Goal: Task Accomplishment & Management: Manage account settings

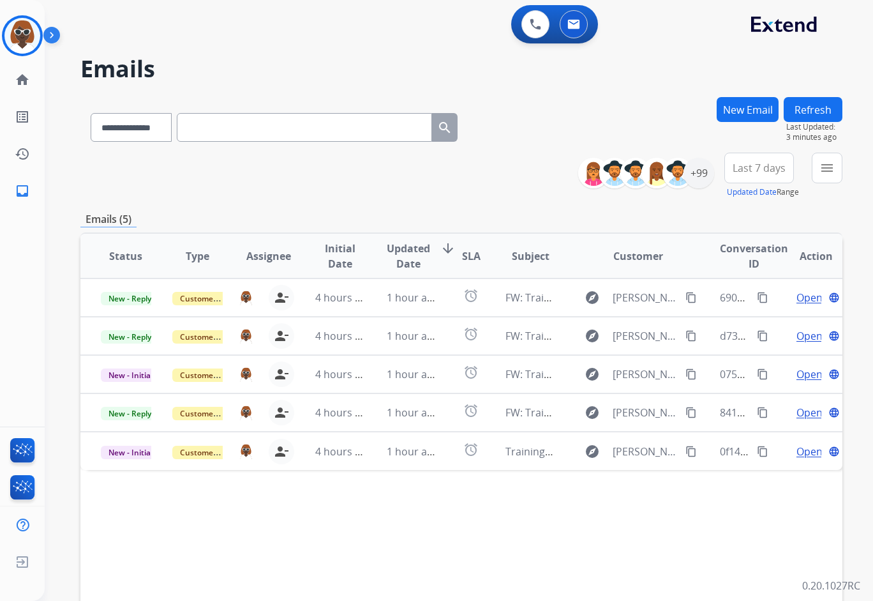
select select "**********"
click at [27, 38] on img at bounding box center [22, 36] width 36 height 36
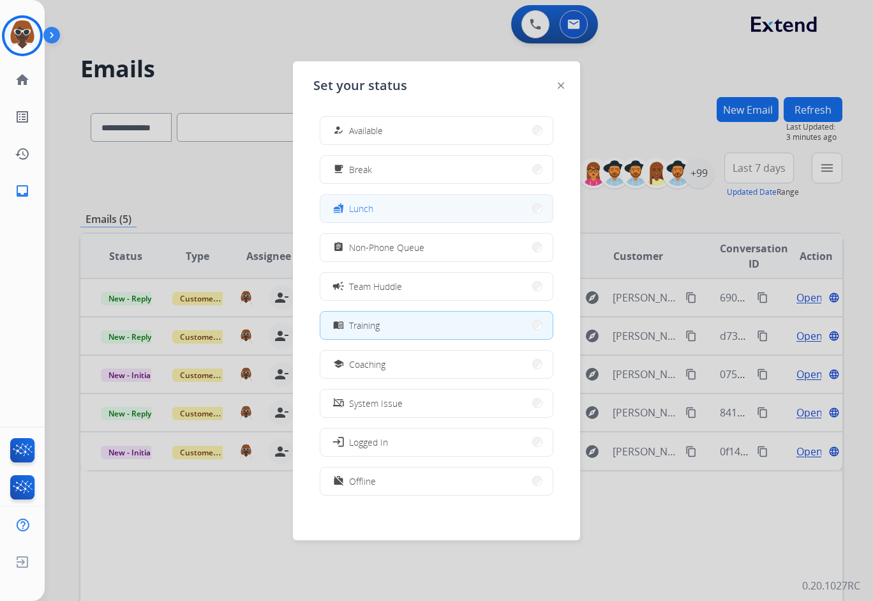
click at [414, 208] on button "fastfood Lunch" at bounding box center [436, 208] width 232 height 27
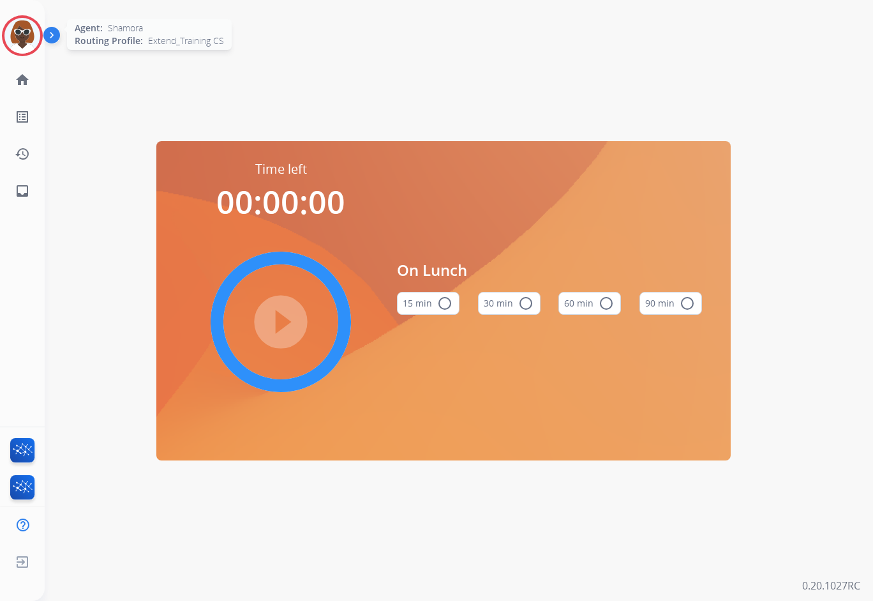
click at [22, 40] on img at bounding box center [22, 36] width 36 height 36
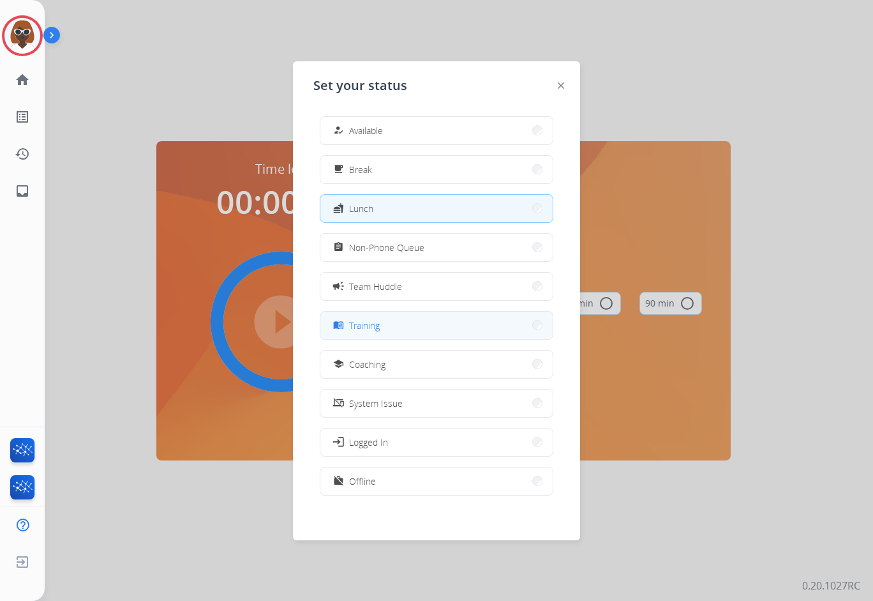
click at [423, 329] on button "menu_book Training" at bounding box center [436, 325] width 232 height 27
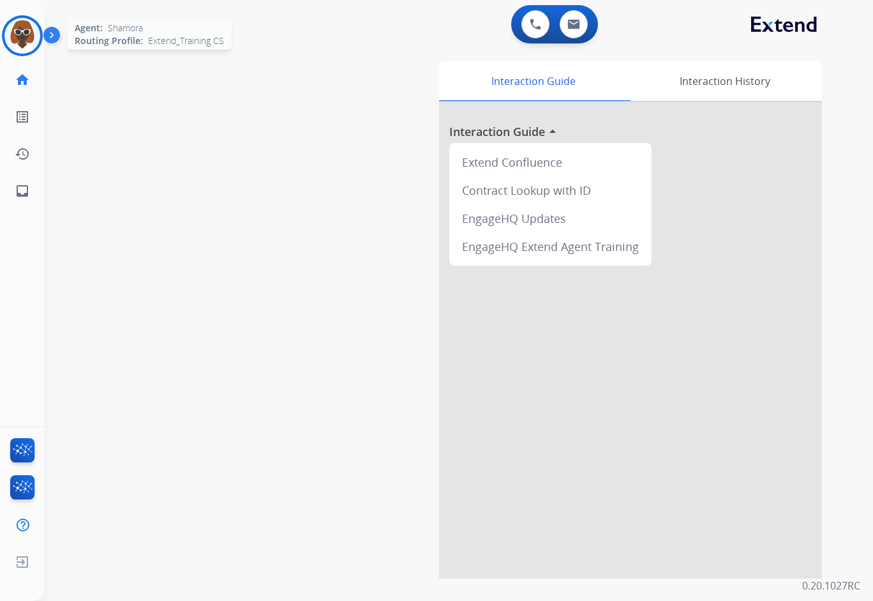
click at [24, 34] on img at bounding box center [22, 36] width 36 height 36
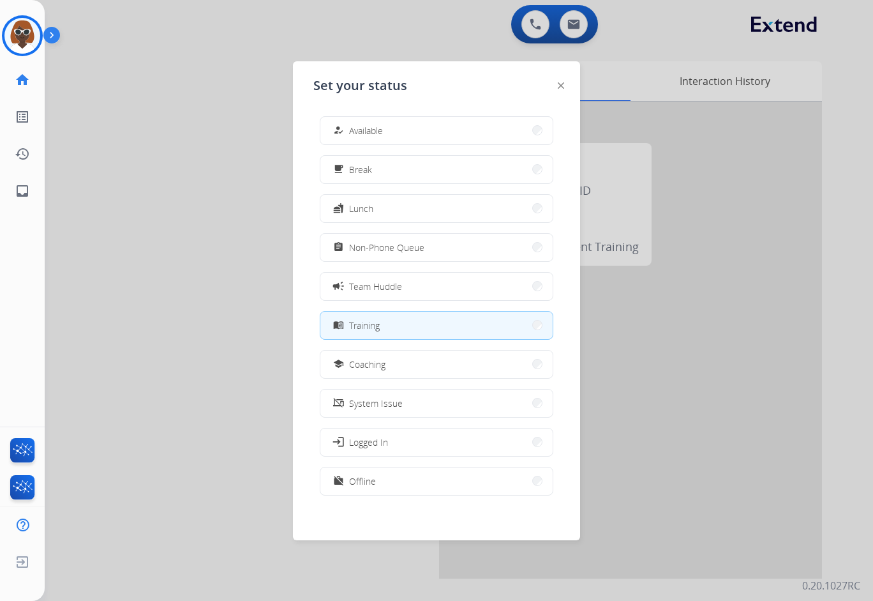
click at [151, 156] on div at bounding box center [436, 300] width 873 height 601
